Goal: Find specific page/section: Find specific page/section

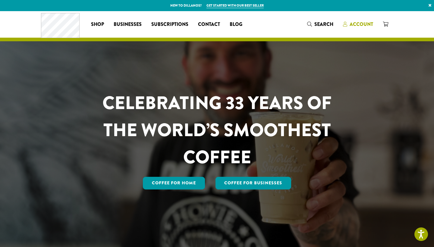
click at [360, 23] on span "Account" at bounding box center [362, 24] width 24 height 7
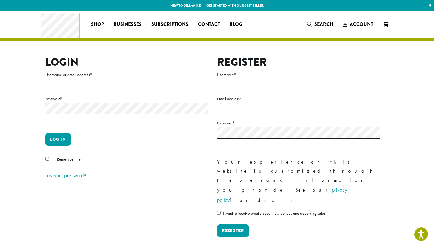
type input "**********"
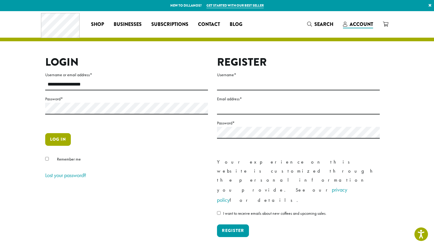
click at [61, 137] on button "Log in" at bounding box center [58, 139] width 26 height 13
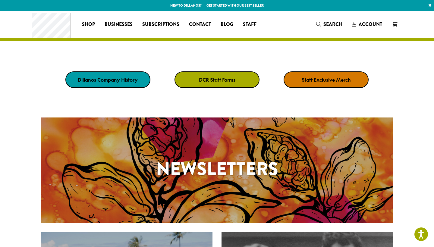
click at [211, 81] on strong "DCR Staff Forms" at bounding box center [217, 79] width 36 height 7
